Goal: Transaction & Acquisition: Purchase product/service

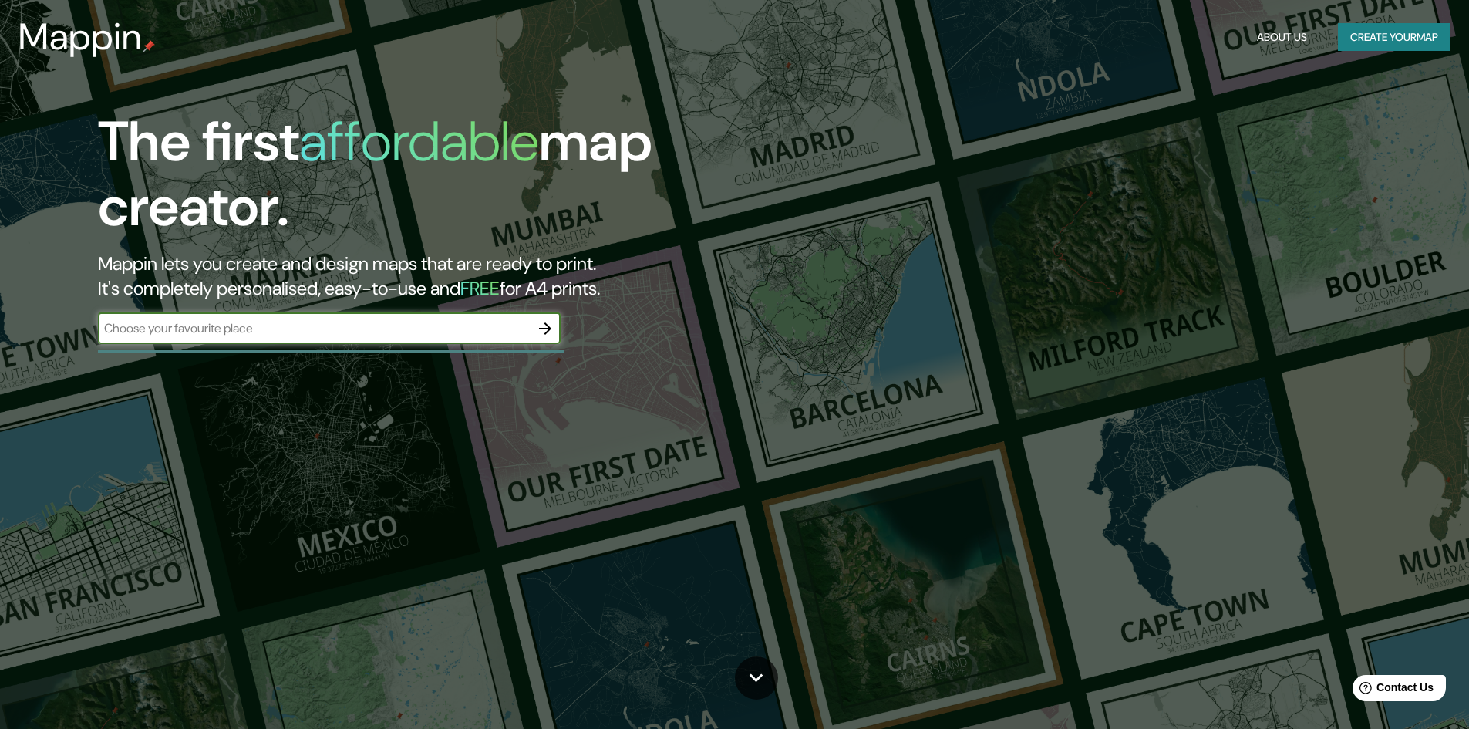
click at [283, 338] on div "​" at bounding box center [329, 328] width 463 height 31
type input "[PERSON_NAME]"
click at [541, 339] on button "button" at bounding box center [545, 328] width 31 height 31
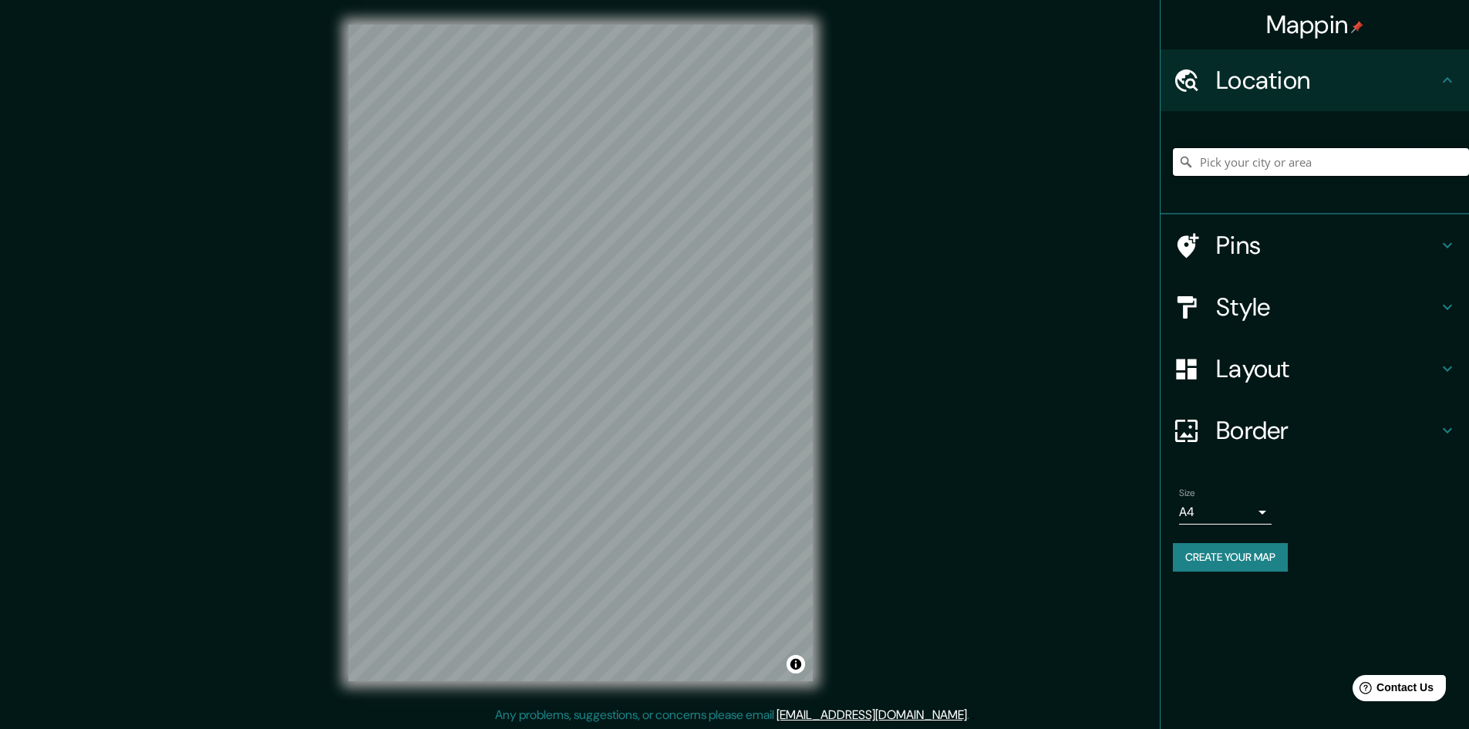
click at [1326, 150] on input "Pick your city or area" at bounding box center [1321, 162] width 296 height 28
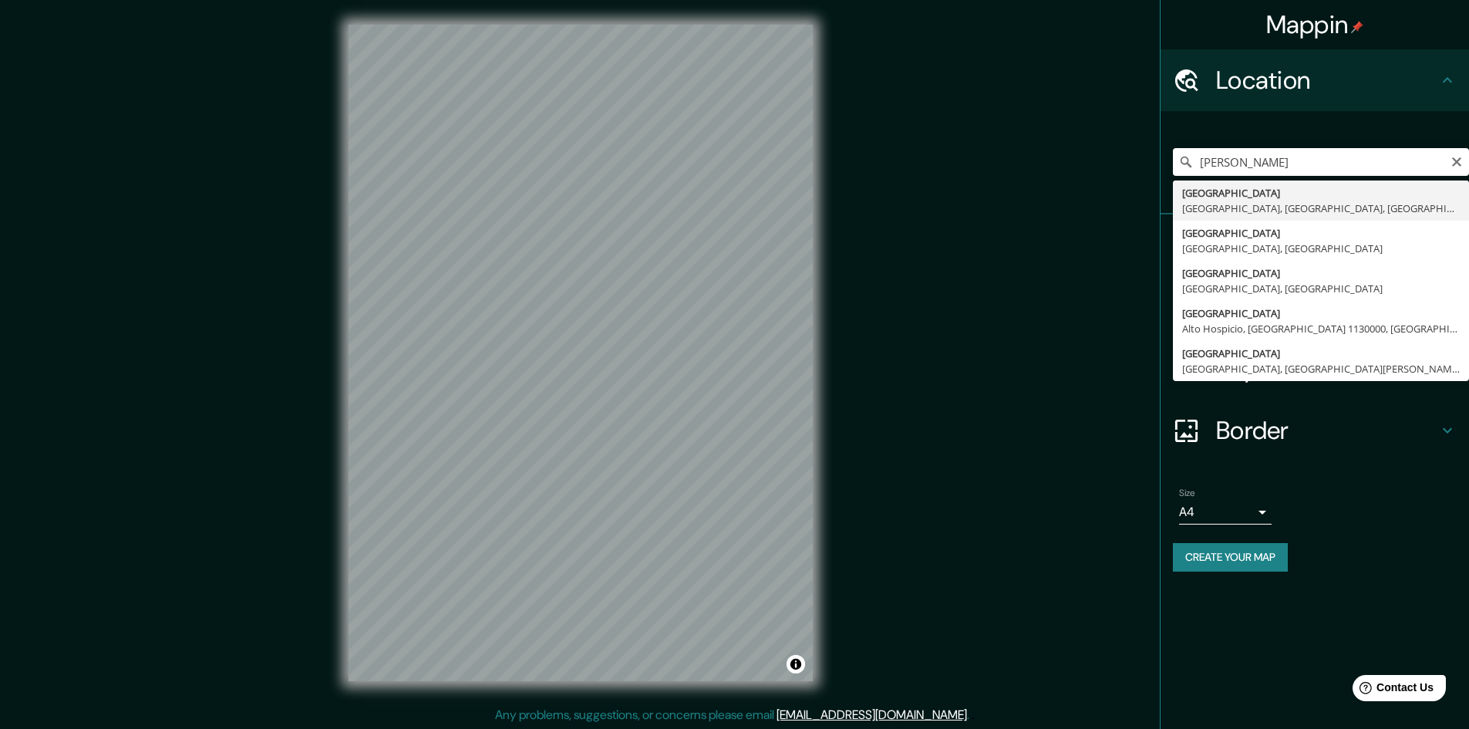
type input "[GEOGRAPHIC_DATA], [GEOGRAPHIC_DATA], [GEOGRAPHIC_DATA], [GEOGRAPHIC_DATA]"
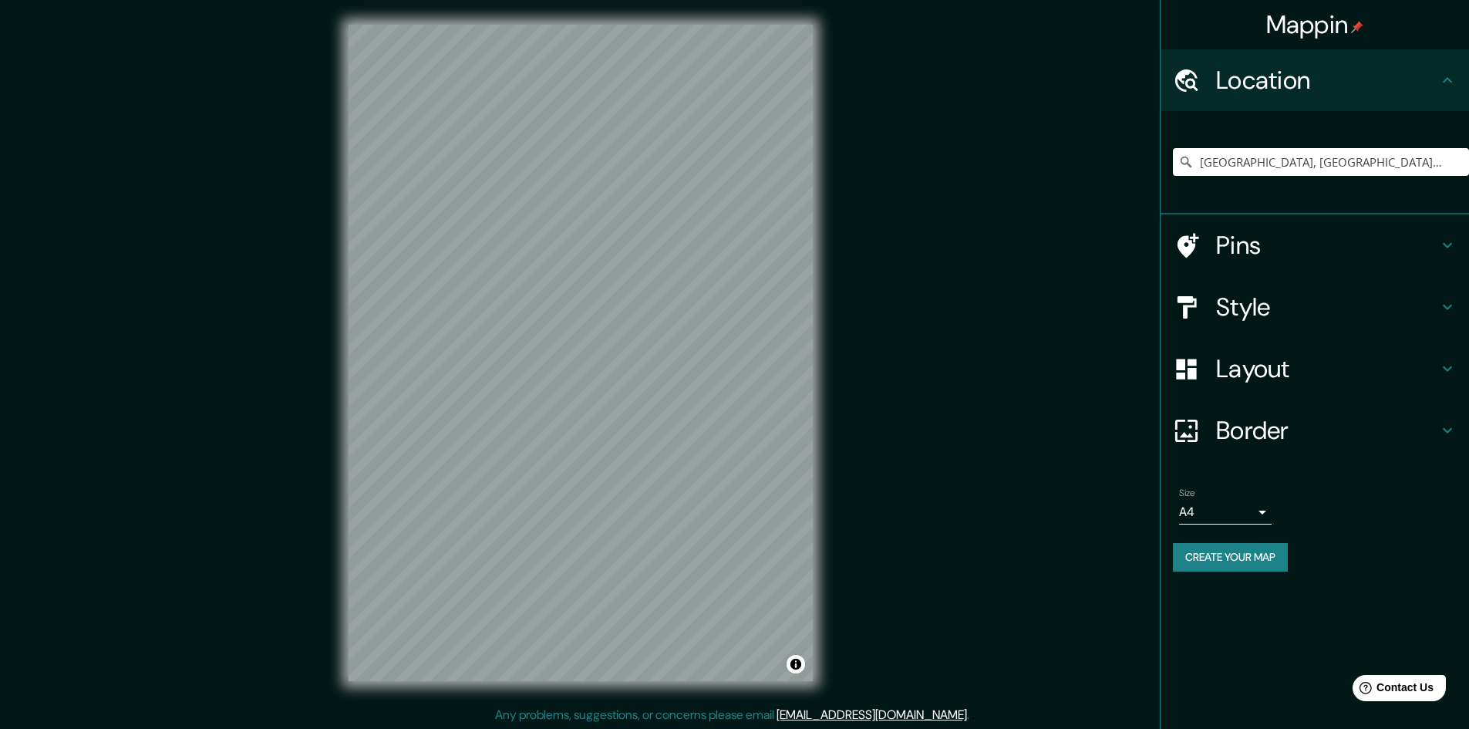
click at [256, 557] on div "Mappin Location [GEOGRAPHIC_DATA], [GEOGRAPHIC_DATA], [GEOGRAPHIC_DATA], [GEOGR…" at bounding box center [734, 365] width 1469 height 730
